Goal: Check status: Check status

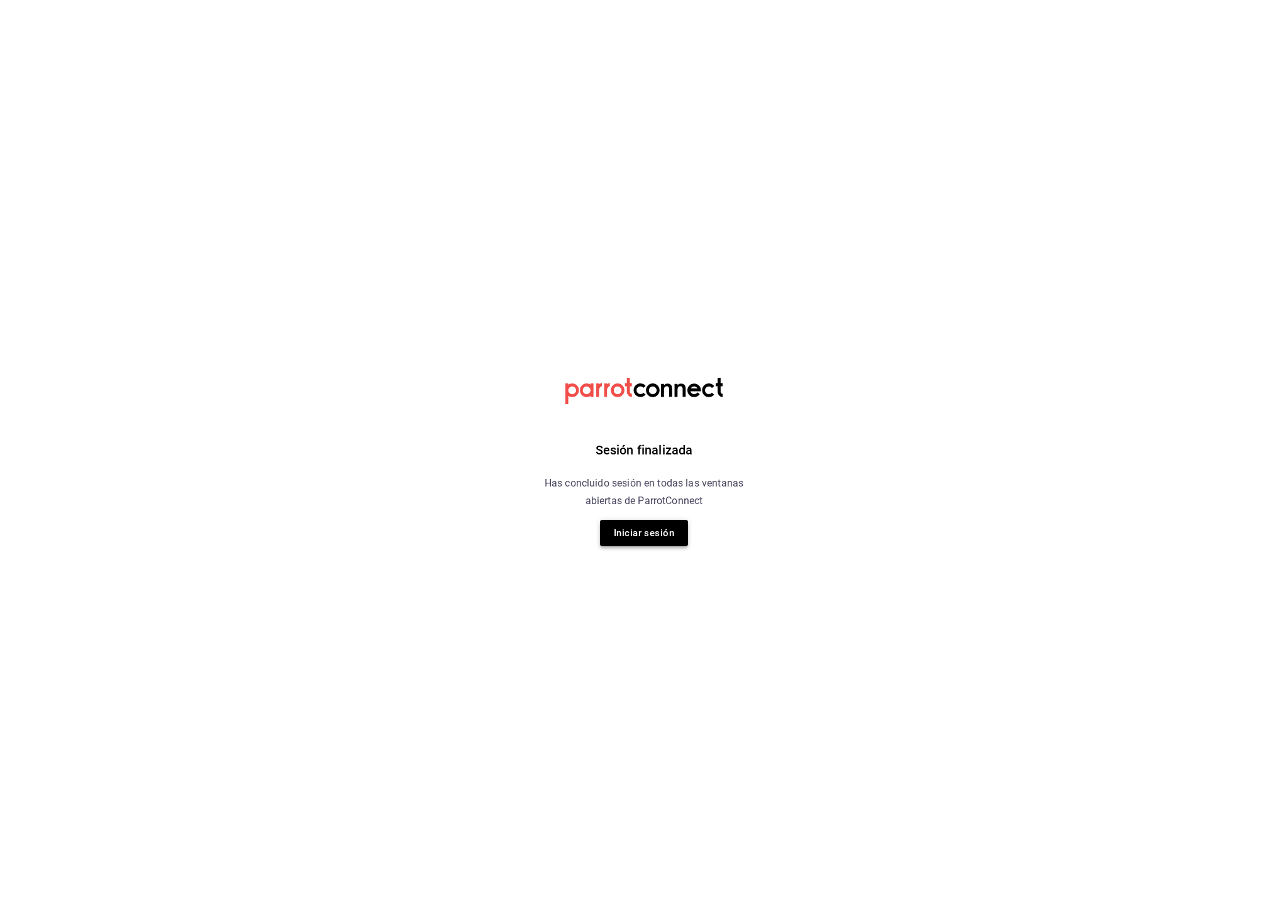
click at [665, 542] on button "Iniciar sesión" at bounding box center [644, 533] width 88 height 27
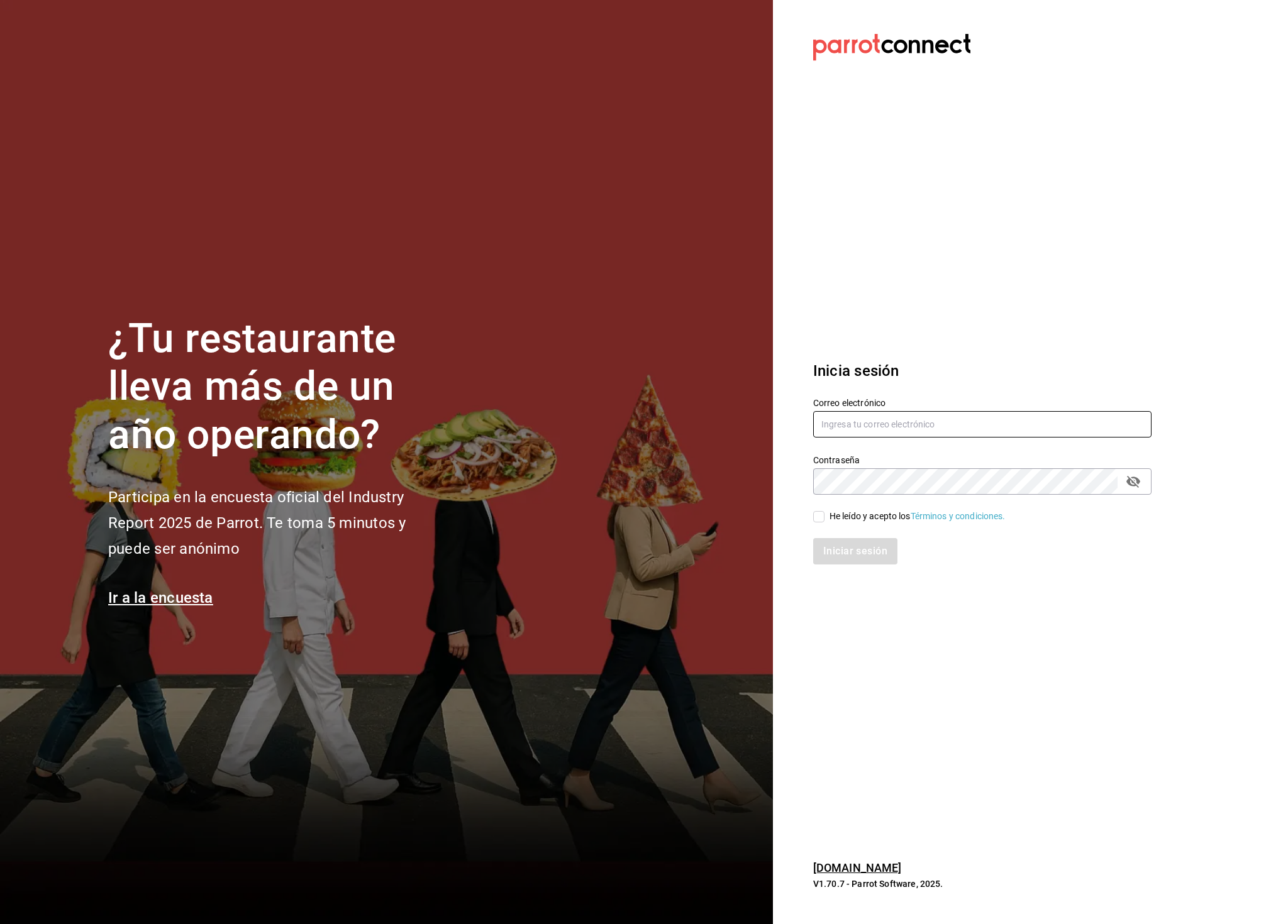
type input "[PERSON_NAME][EMAIL_ADDRESS][PERSON_NAME][DOMAIN_NAME]"
click at [824, 518] on input "He leído y acepto los Términos y condiciones." at bounding box center [819, 516] width 11 height 11
checkbox input "true"
click at [861, 557] on button "Iniciar sesión" at bounding box center [856, 552] width 85 height 27
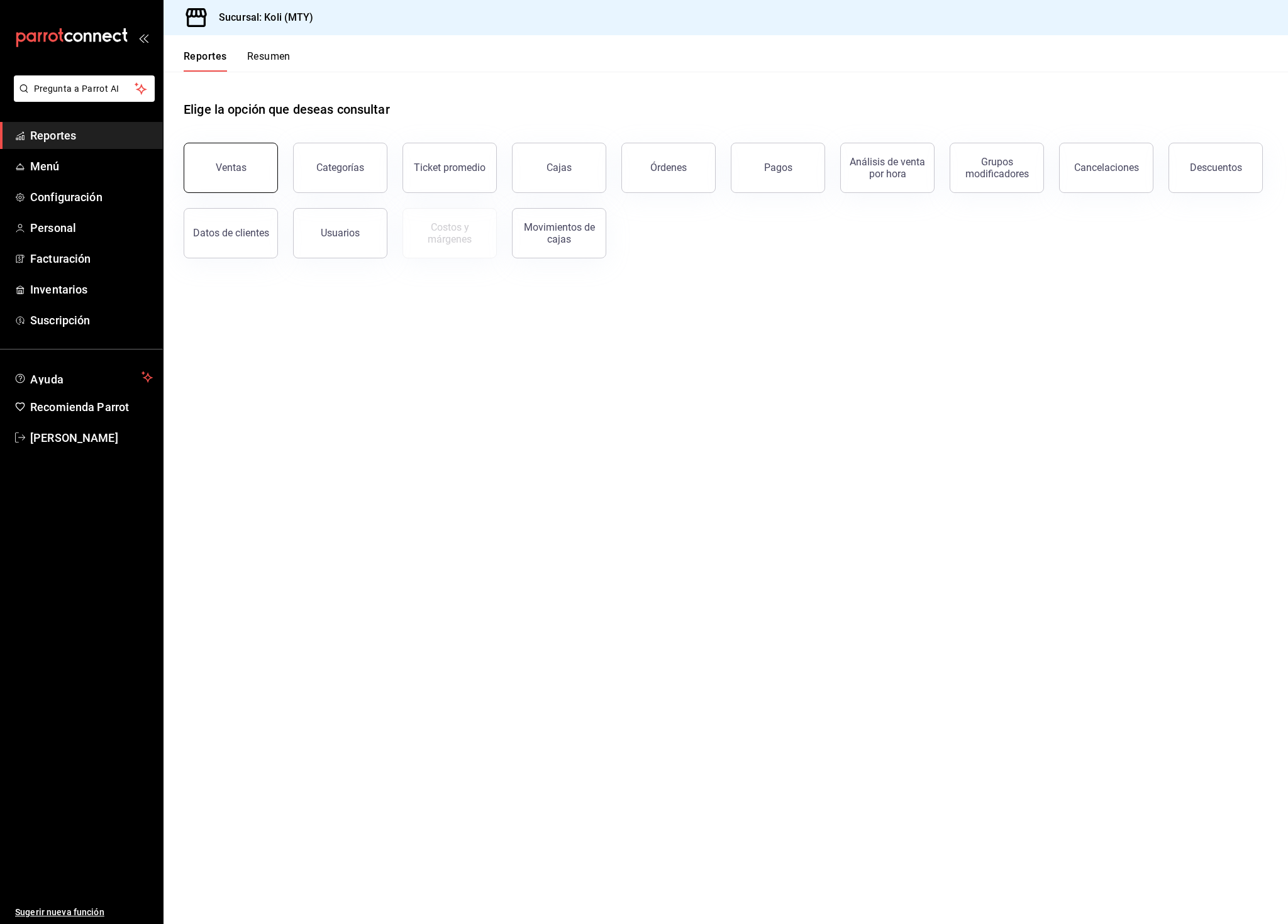
click at [221, 175] on button "Ventas" at bounding box center [231, 168] width 95 height 50
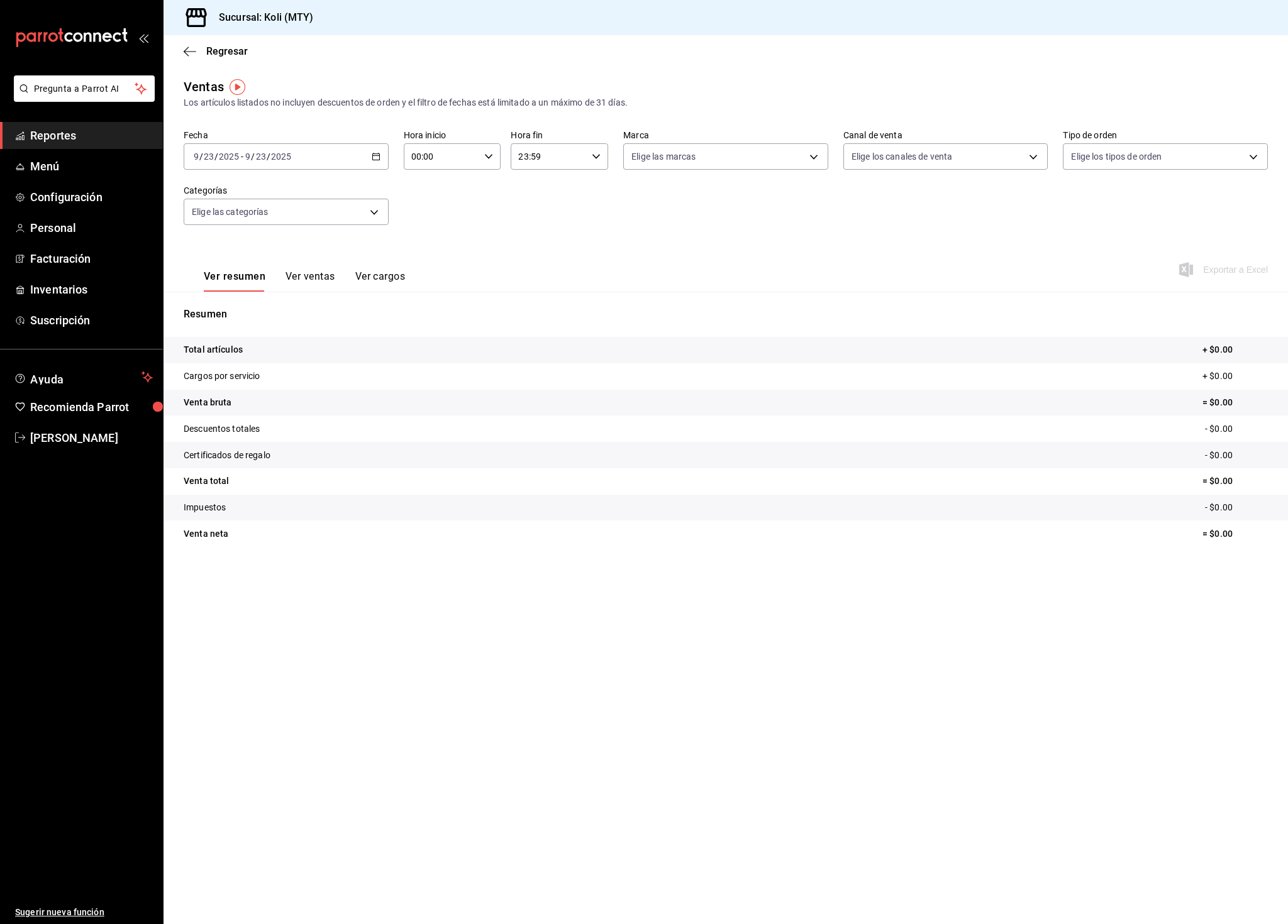
click at [372, 152] on icon "button" at bounding box center [376, 157] width 9 height 9
click at [213, 278] on span "Mes actual" at bounding box center [243, 279] width 98 height 13
